Goal: Task Accomplishment & Management: Use online tool/utility

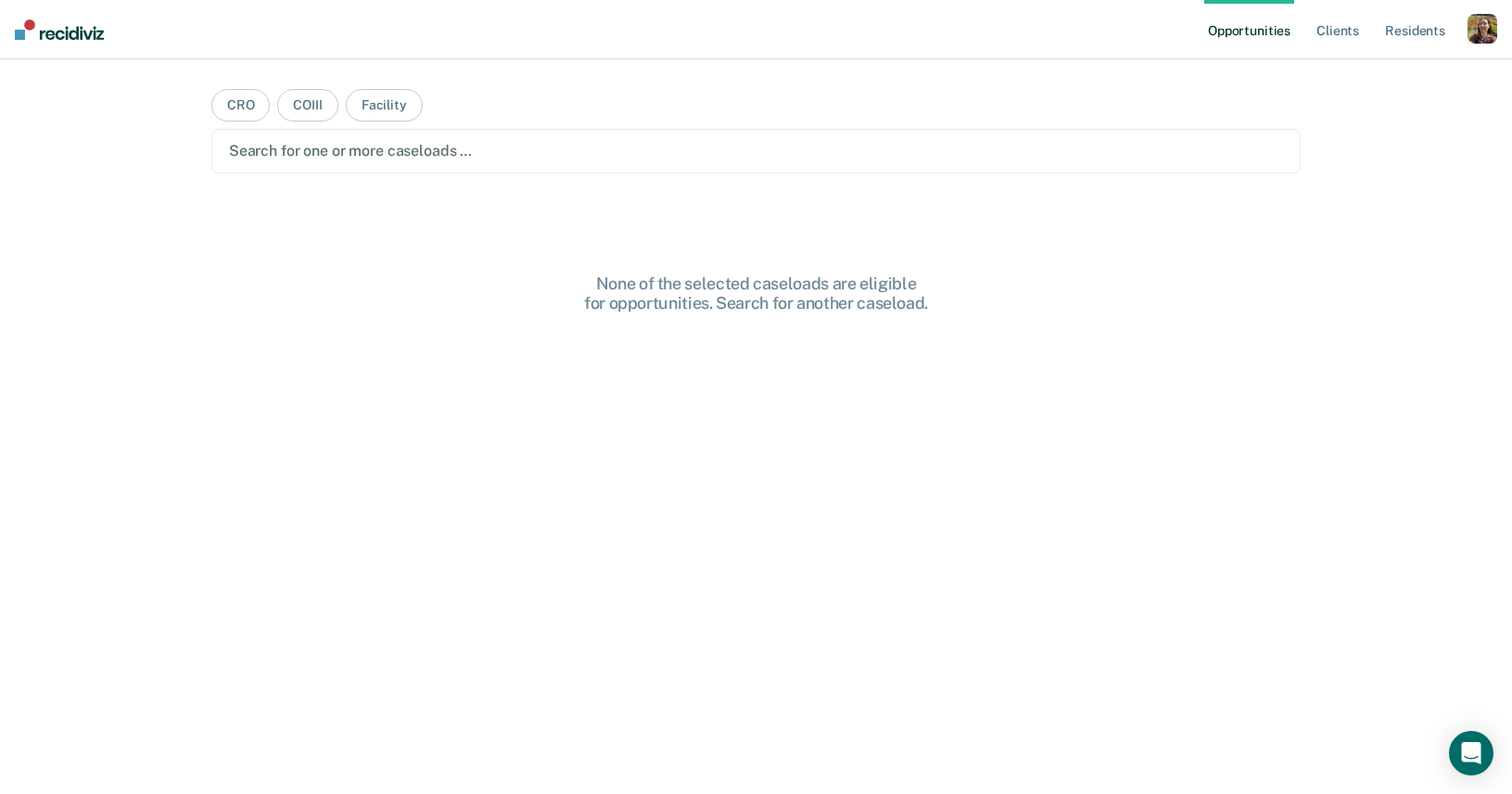
click at [1492, 33] on div "button" at bounding box center [1482, 28] width 29 height 29
click at [1356, 69] on link "Profile" at bounding box center [1407, 75] width 149 height 16
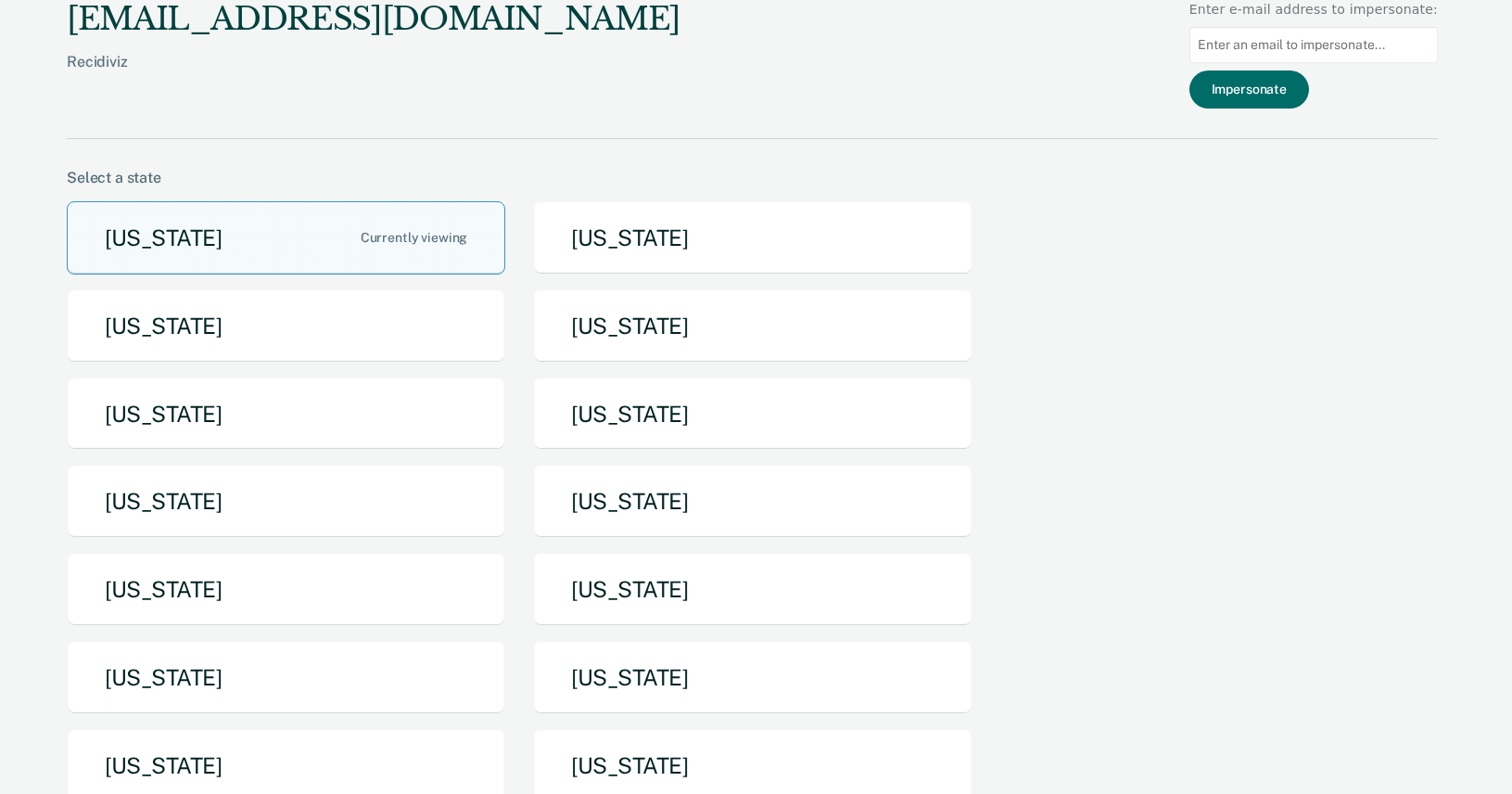
click at [1312, 45] on input at bounding box center [1313, 44] width 249 height 36
paste input "[PERSON_NAME][EMAIL_ADDRESS][PERSON_NAME][DOMAIN_NAME][US_STATE]"
type input "[PERSON_NAME][EMAIL_ADDRESS][PERSON_NAME][DOMAIN_NAME][US_STATE]"
click at [1278, 91] on button "Impersonate" at bounding box center [1249, 89] width 119 height 38
